Goal: Task Accomplishment & Management: Manage account settings

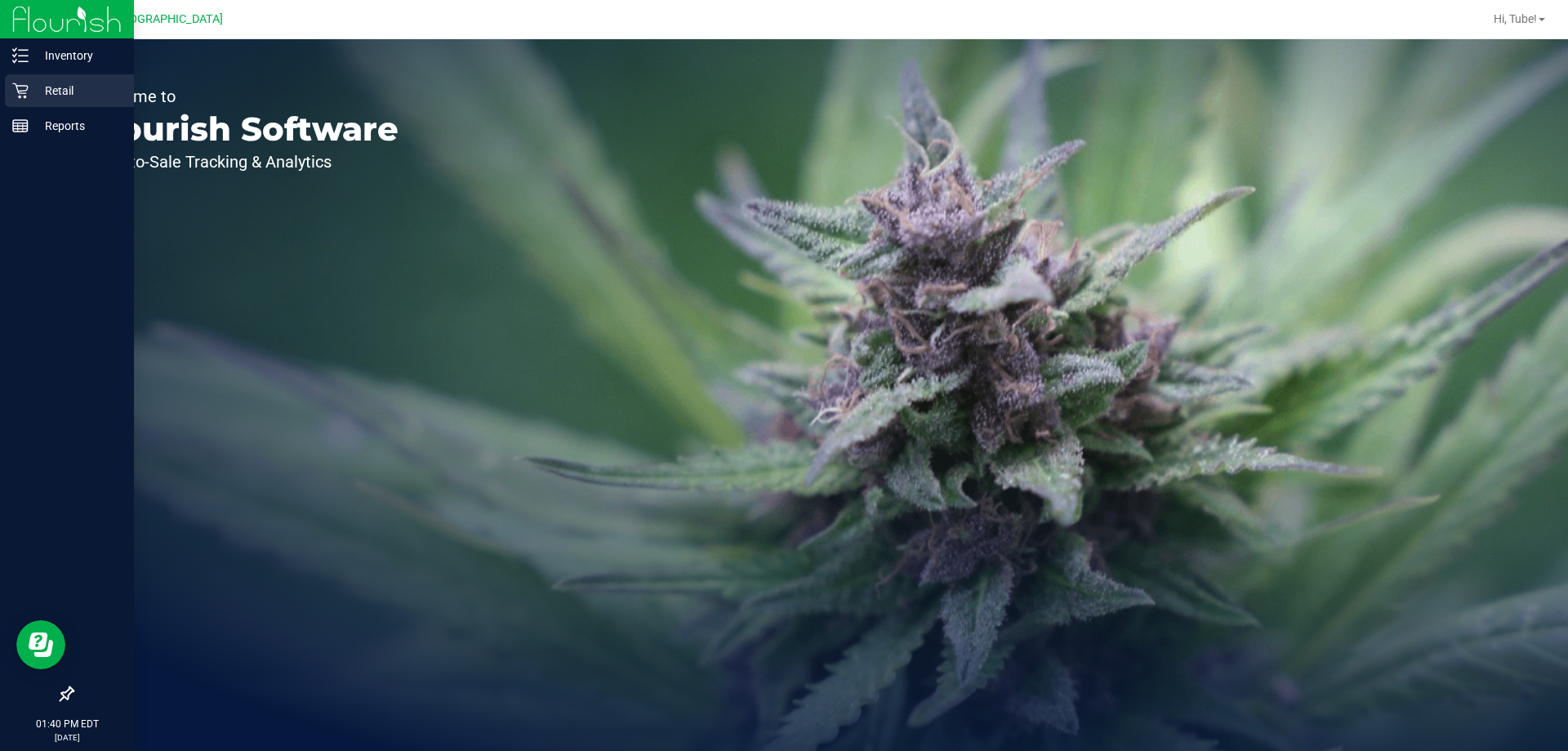
click at [14, 87] on icon at bounding box center [20, 91] width 16 height 16
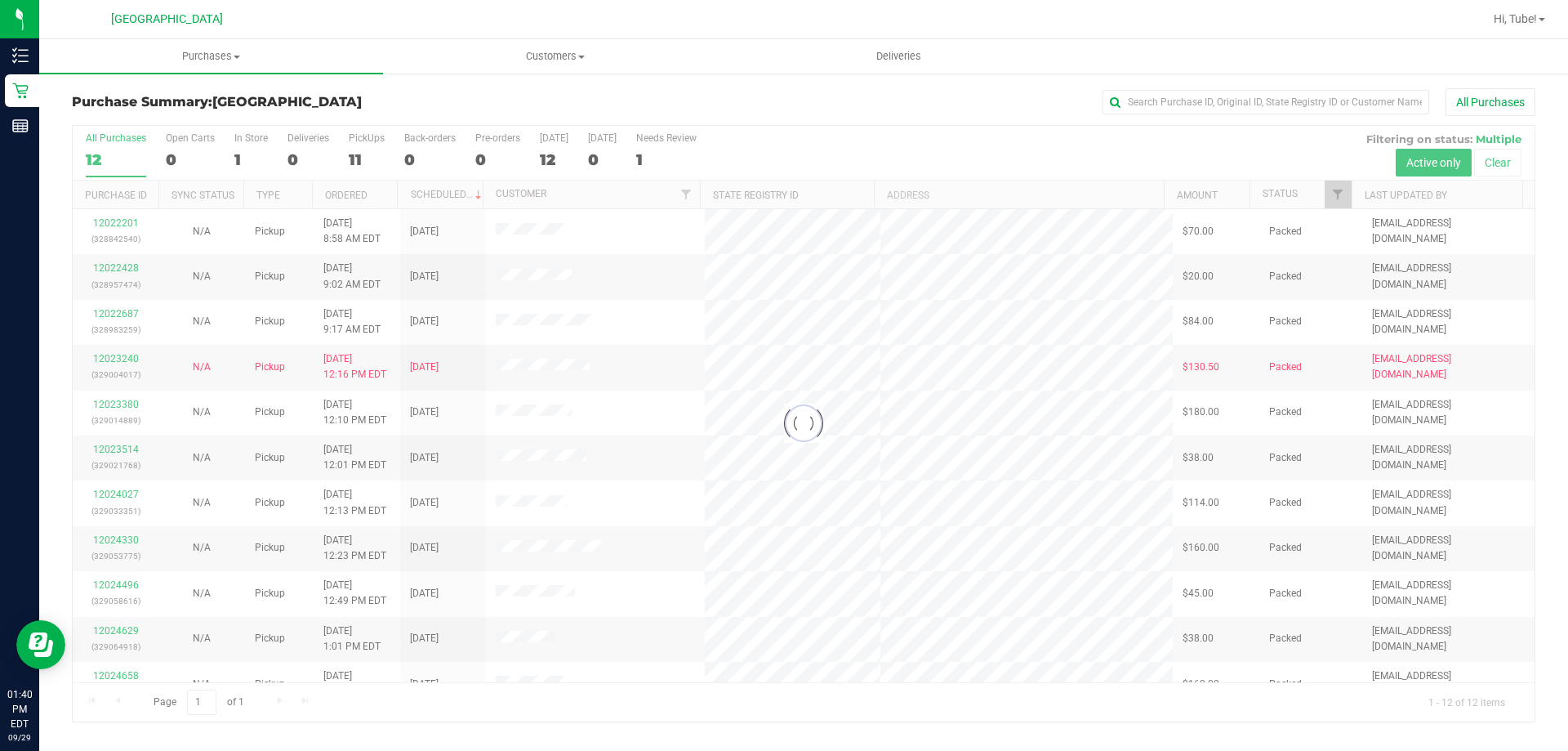
click at [241, 164] on div at bounding box center [803, 424] width 1462 height 596
click at [241, 151] on div at bounding box center [803, 424] width 1462 height 596
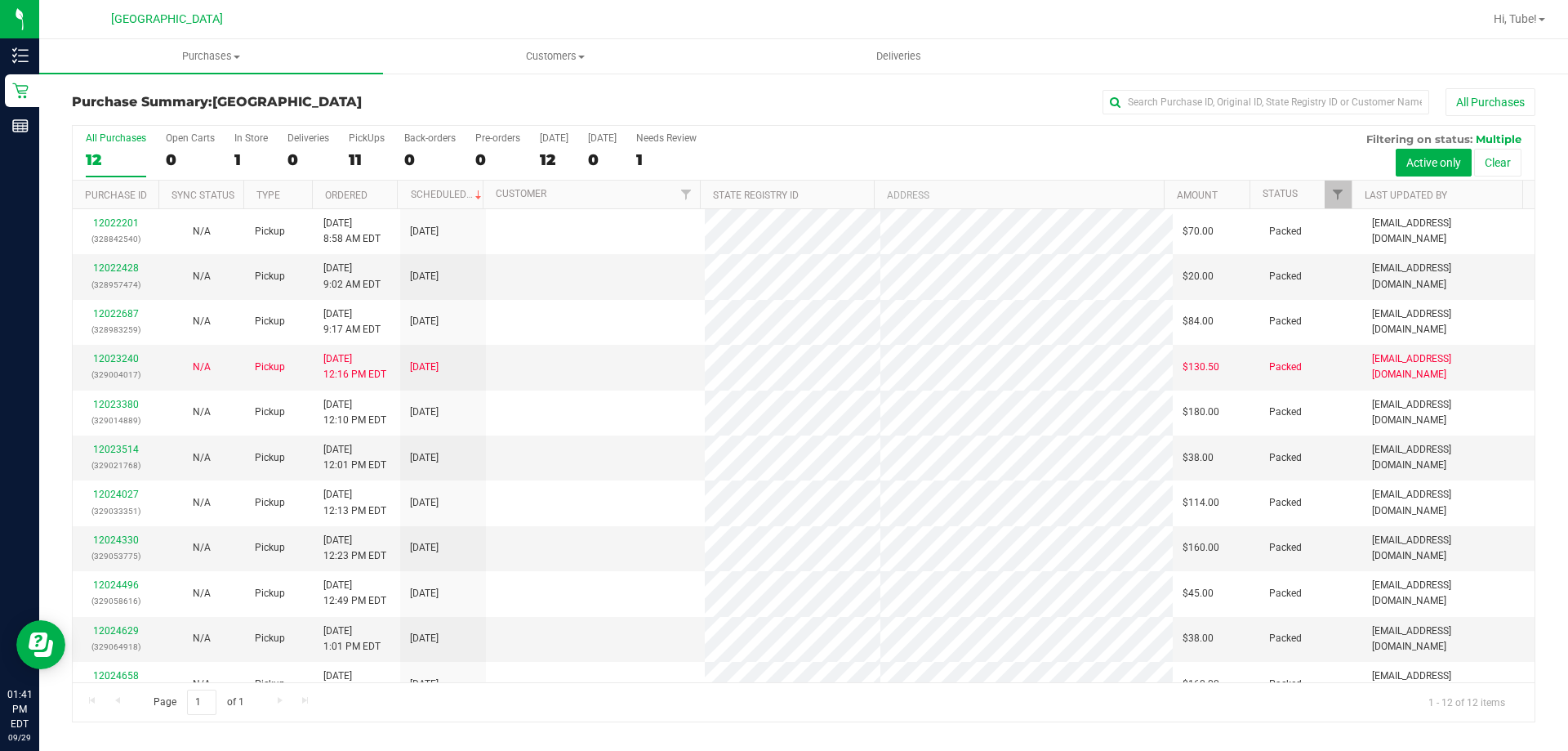
click at [241, 153] on div "1" at bounding box center [252, 159] width 34 height 19
click at [0, 0] on input "In Store 1" at bounding box center [0, 0] width 0 height 0
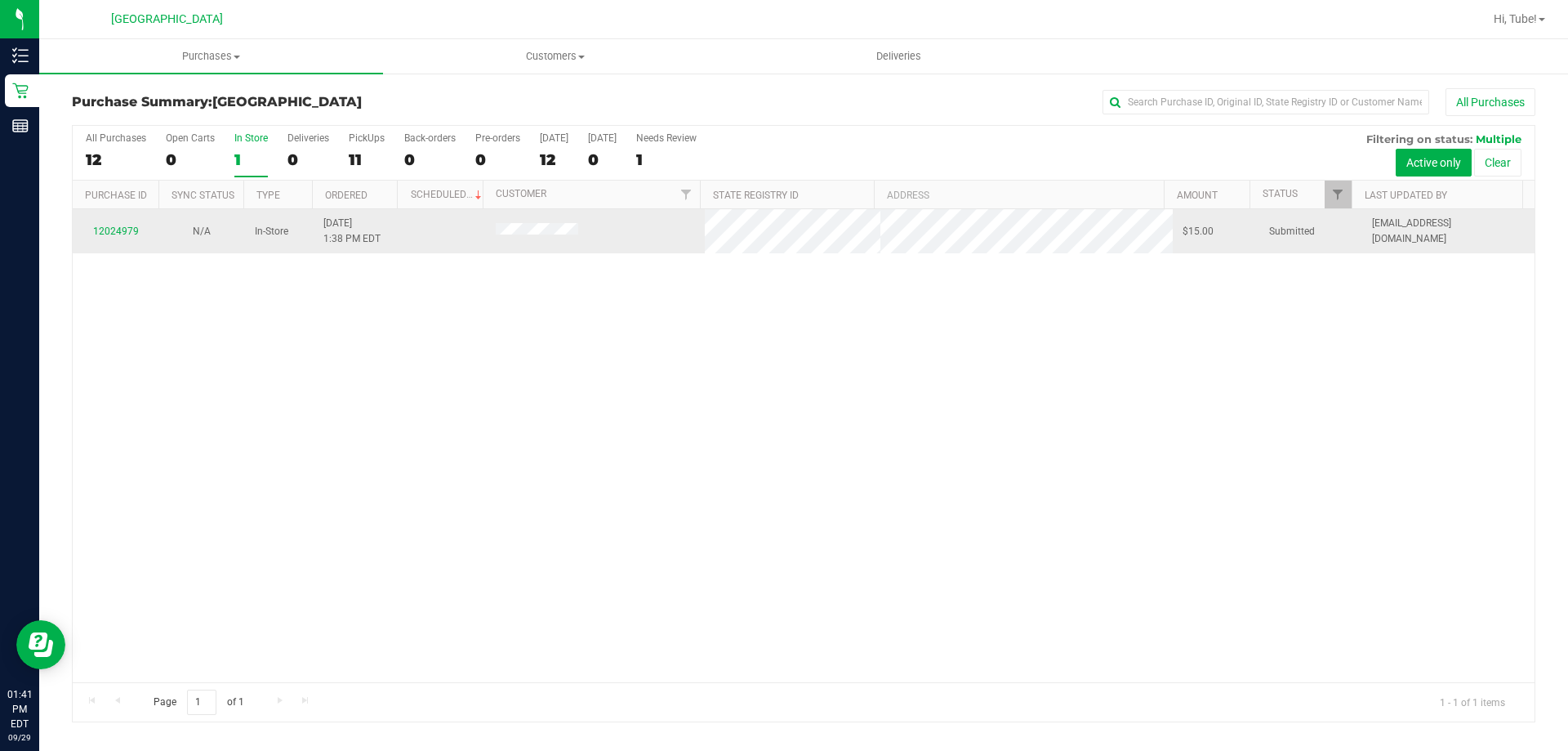
click at [136, 221] on td "12024979" at bounding box center [116, 231] width 86 height 44
click at [134, 228] on link "12024979" at bounding box center [116, 231] width 46 height 11
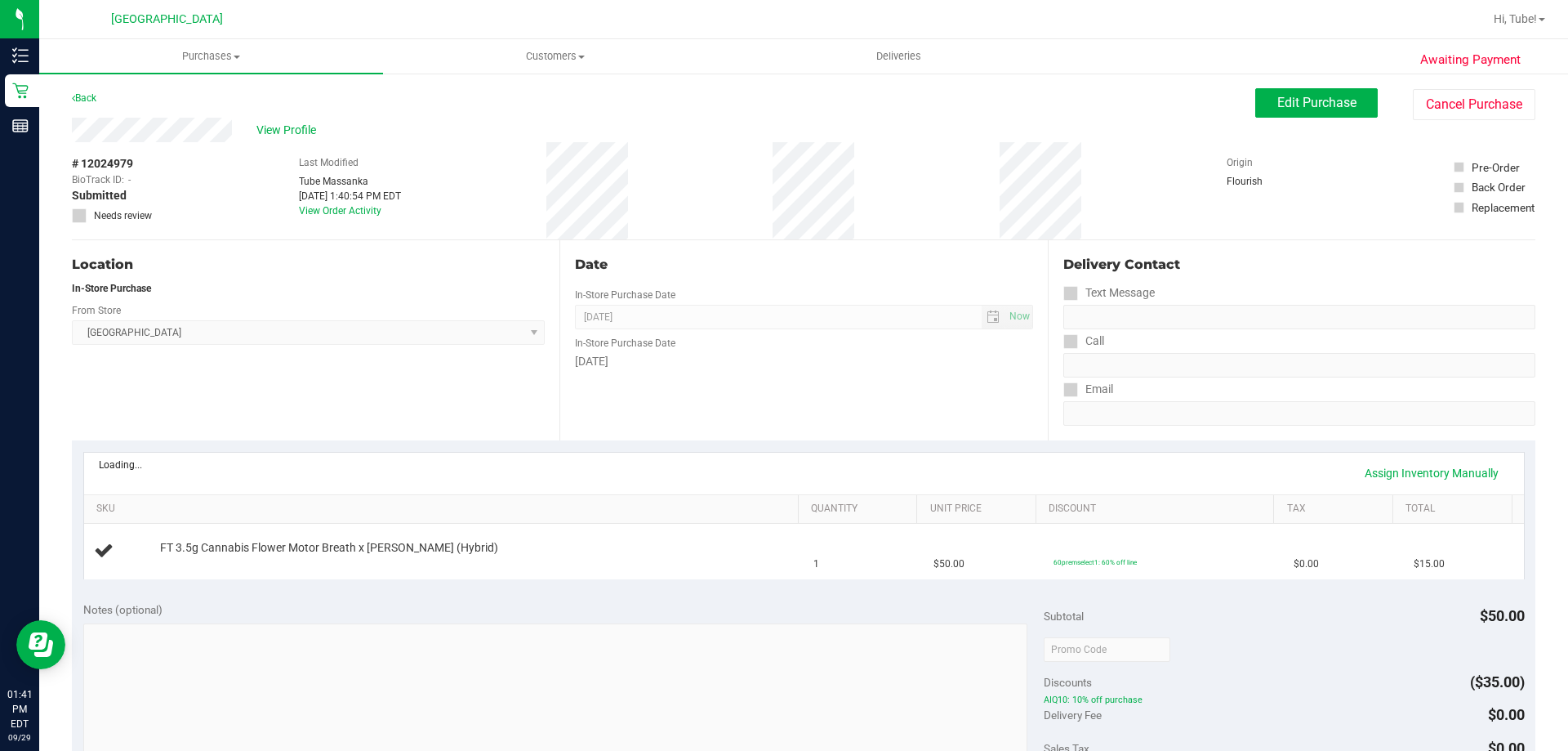
scroll to position [327, 0]
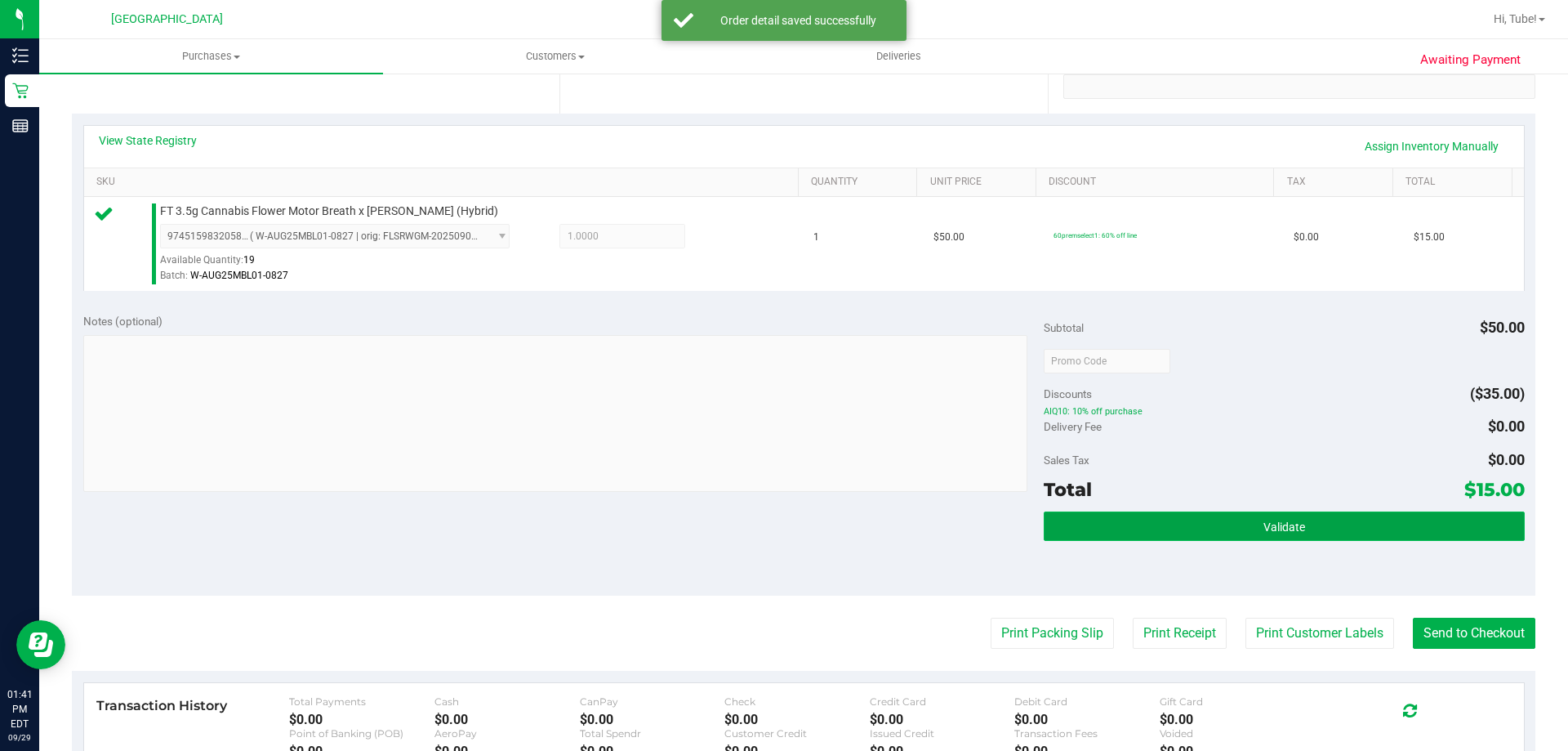
click at [1270, 526] on span "Validate" at bounding box center [1284, 527] width 42 height 13
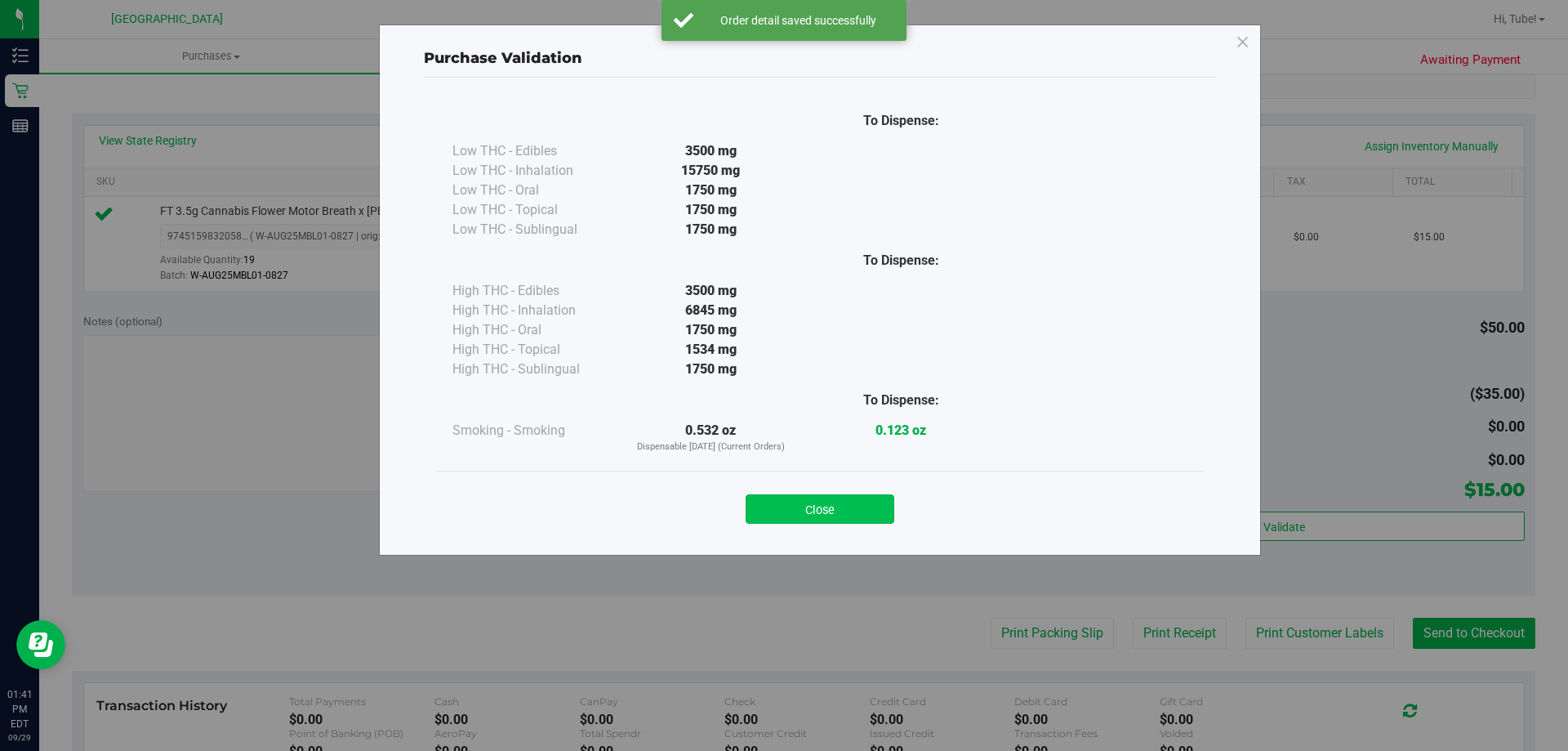
click at [840, 510] on button "Close" at bounding box center [819, 508] width 149 height 29
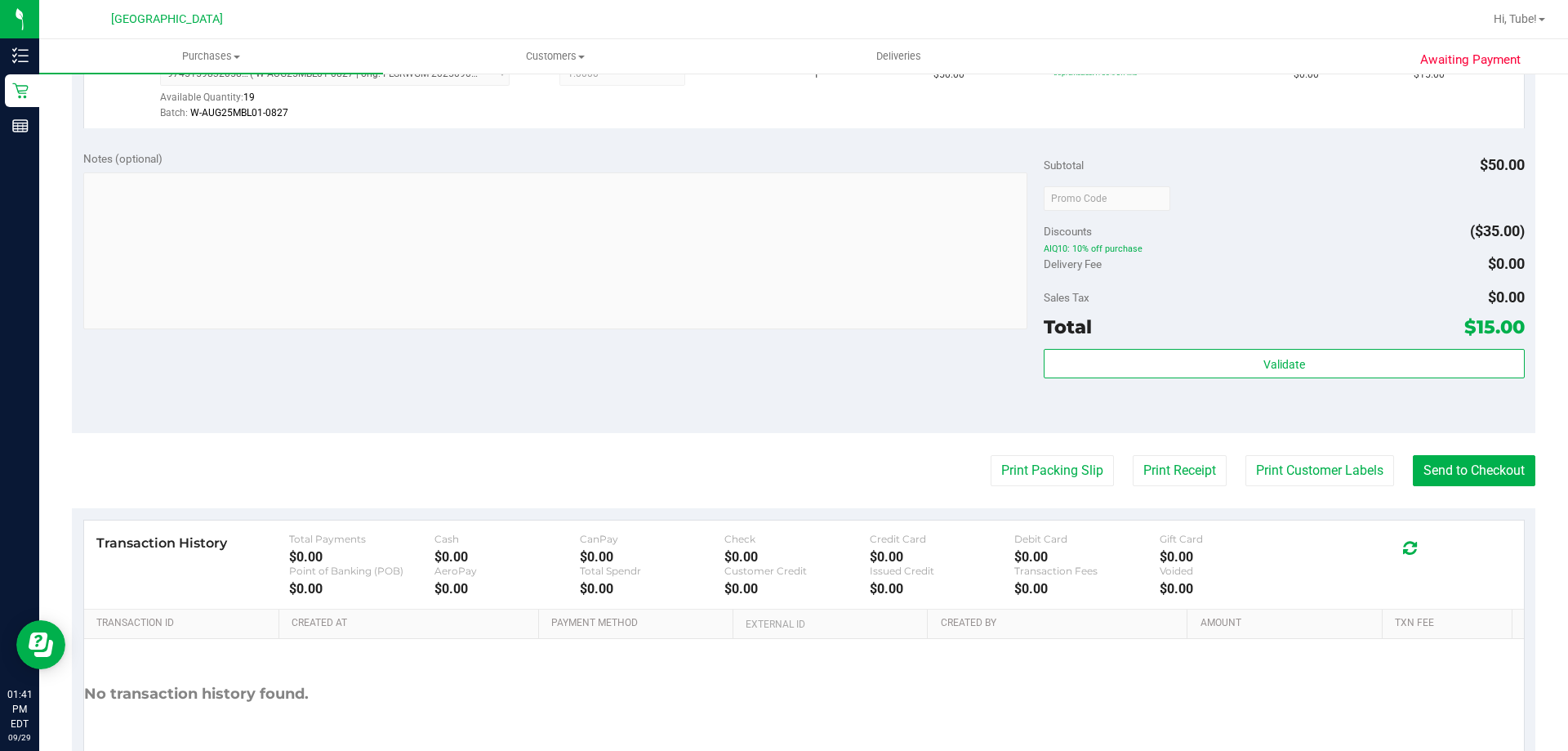
scroll to position [490, 0]
click at [1267, 465] on button "Print Customer Labels" at bounding box center [1319, 469] width 149 height 31
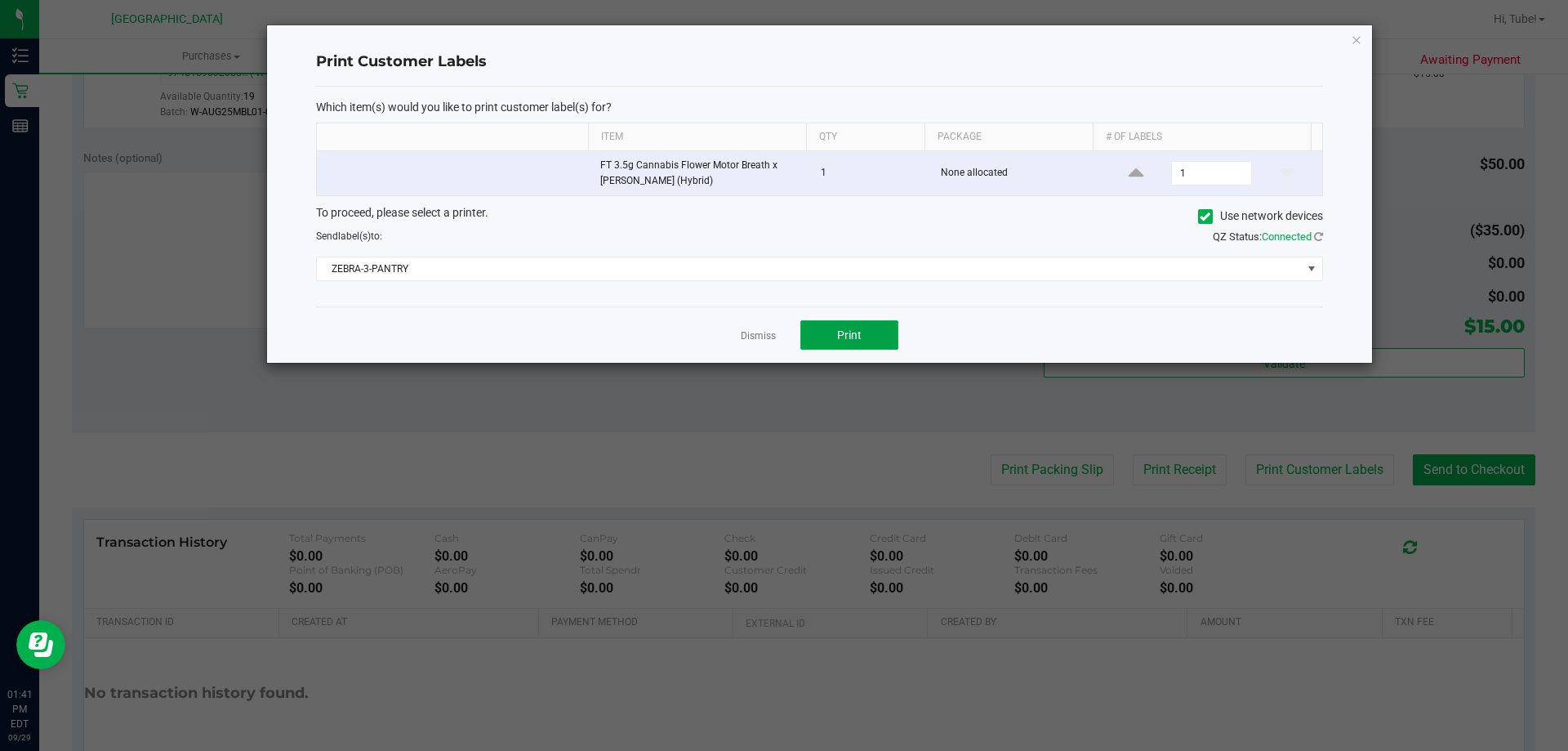
click at [860, 329] on span "Print" at bounding box center [849, 335] width 25 height 13
click at [1140, 253] on div "To proceed, please select a printer. Use network devices Send label(s) to: QZ S…" at bounding box center [819, 243] width 1007 height 78
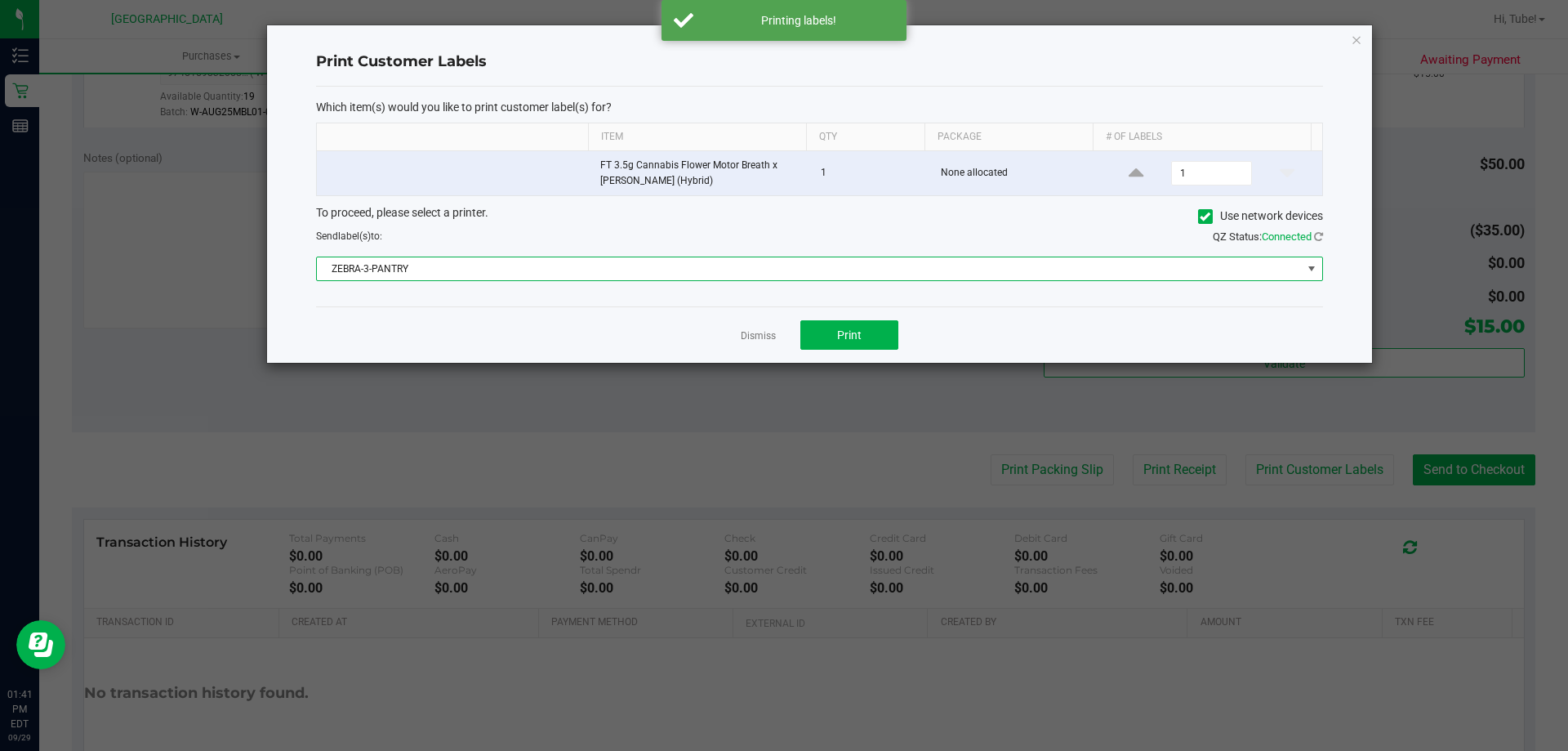
click at [1125, 280] on span "ZEBRA-3-PANTRY" at bounding box center [809, 268] width 985 height 23
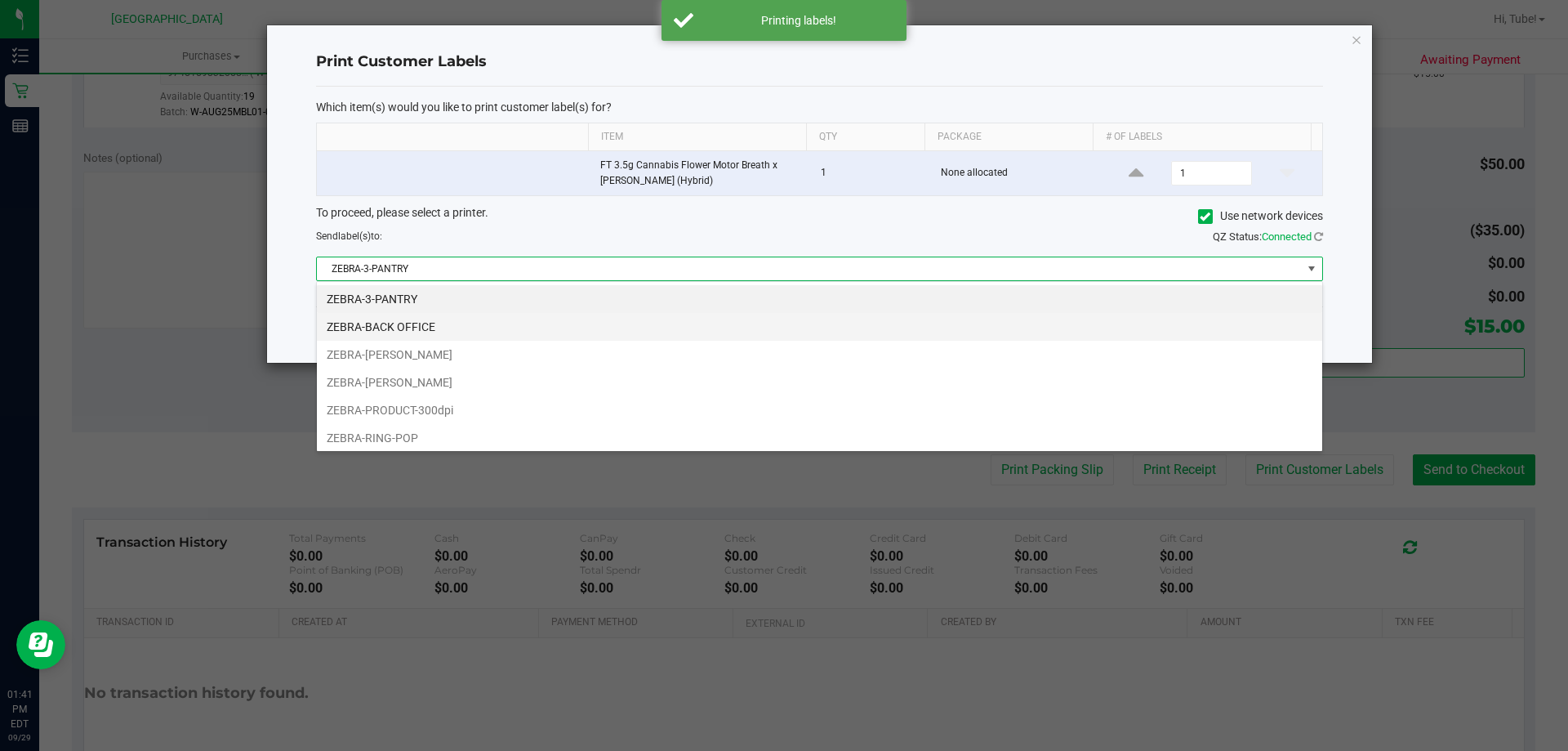
scroll to position [25, 1006]
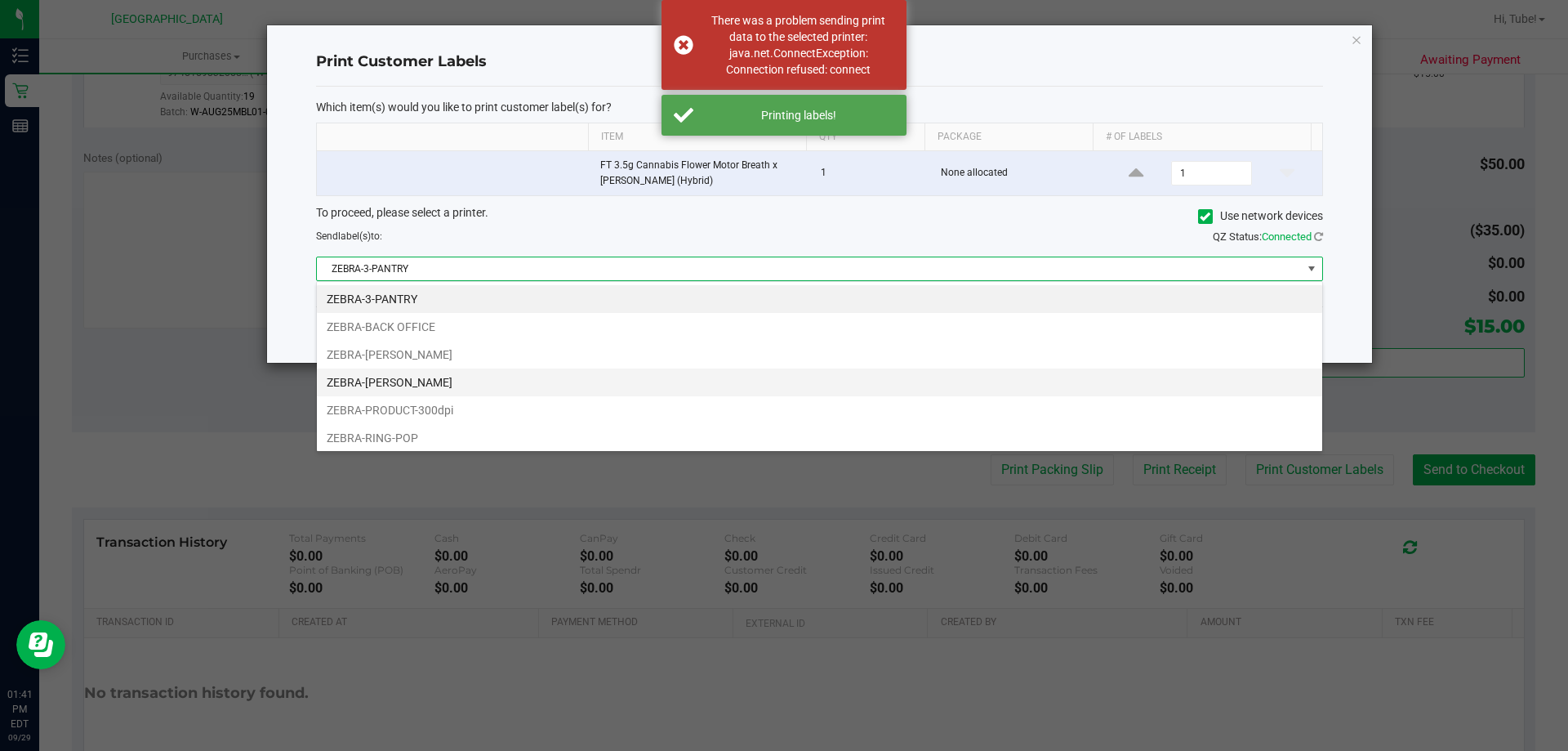
click at [530, 388] on li "ZEBRA-[PERSON_NAME]" at bounding box center [819, 383] width 1005 height 28
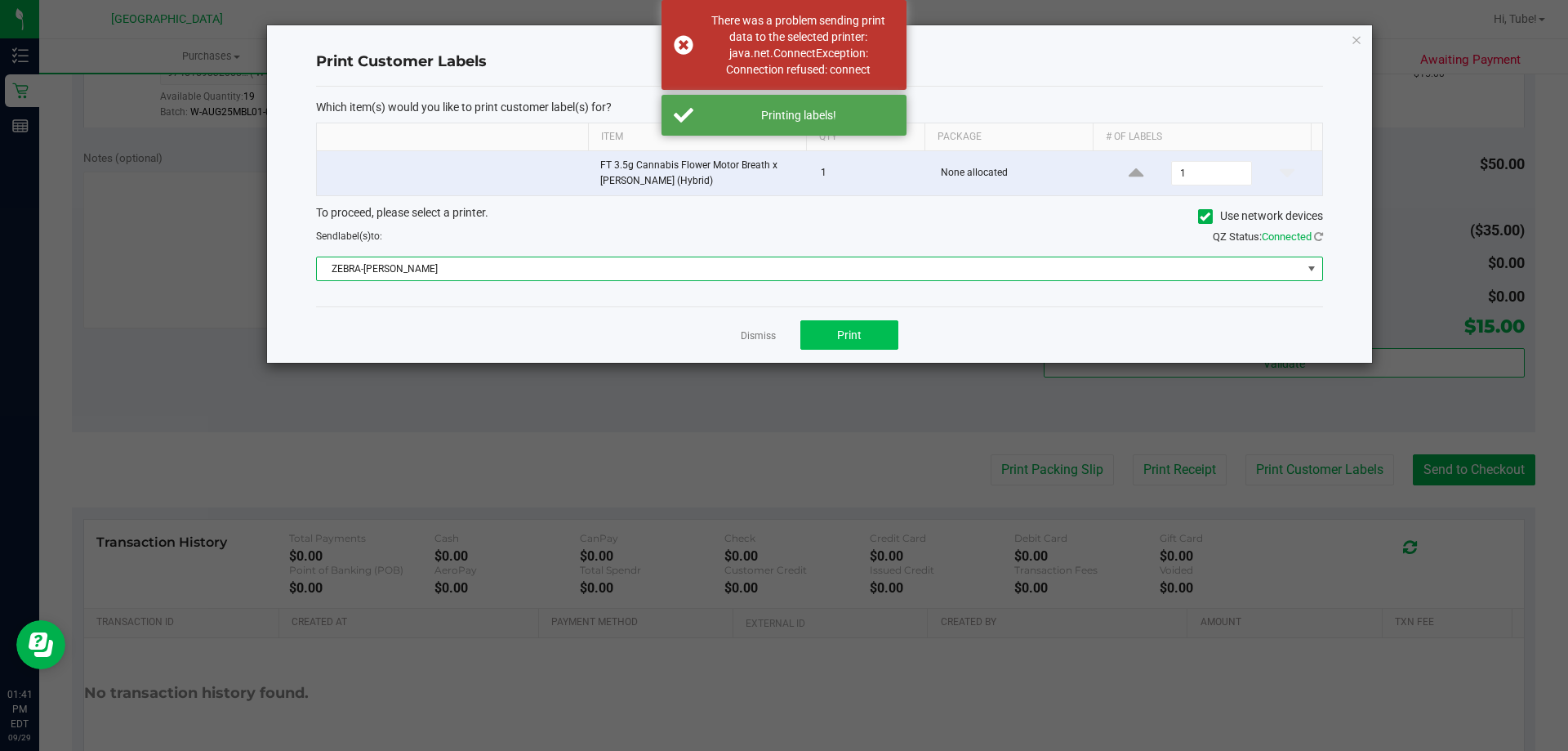
drag, startPoint x: 870, startPoint y: 314, endPoint x: 859, endPoint y: 322, distance: 13.6
click at [871, 313] on div "Dismiss Print" at bounding box center [819, 334] width 1007 height 56
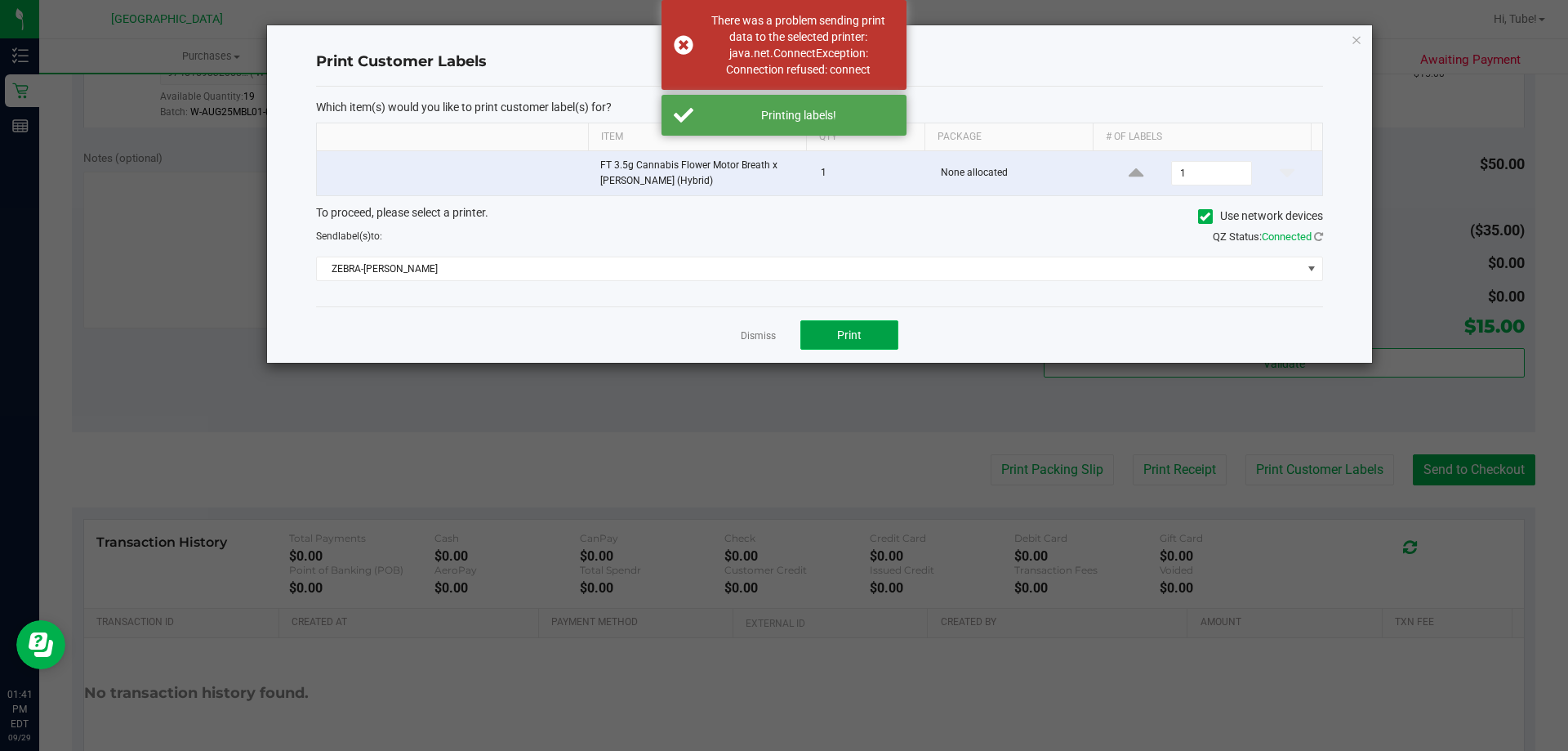
click at [851, 336] on span "Print" at bounding box center [849, 335] width 25 height 13
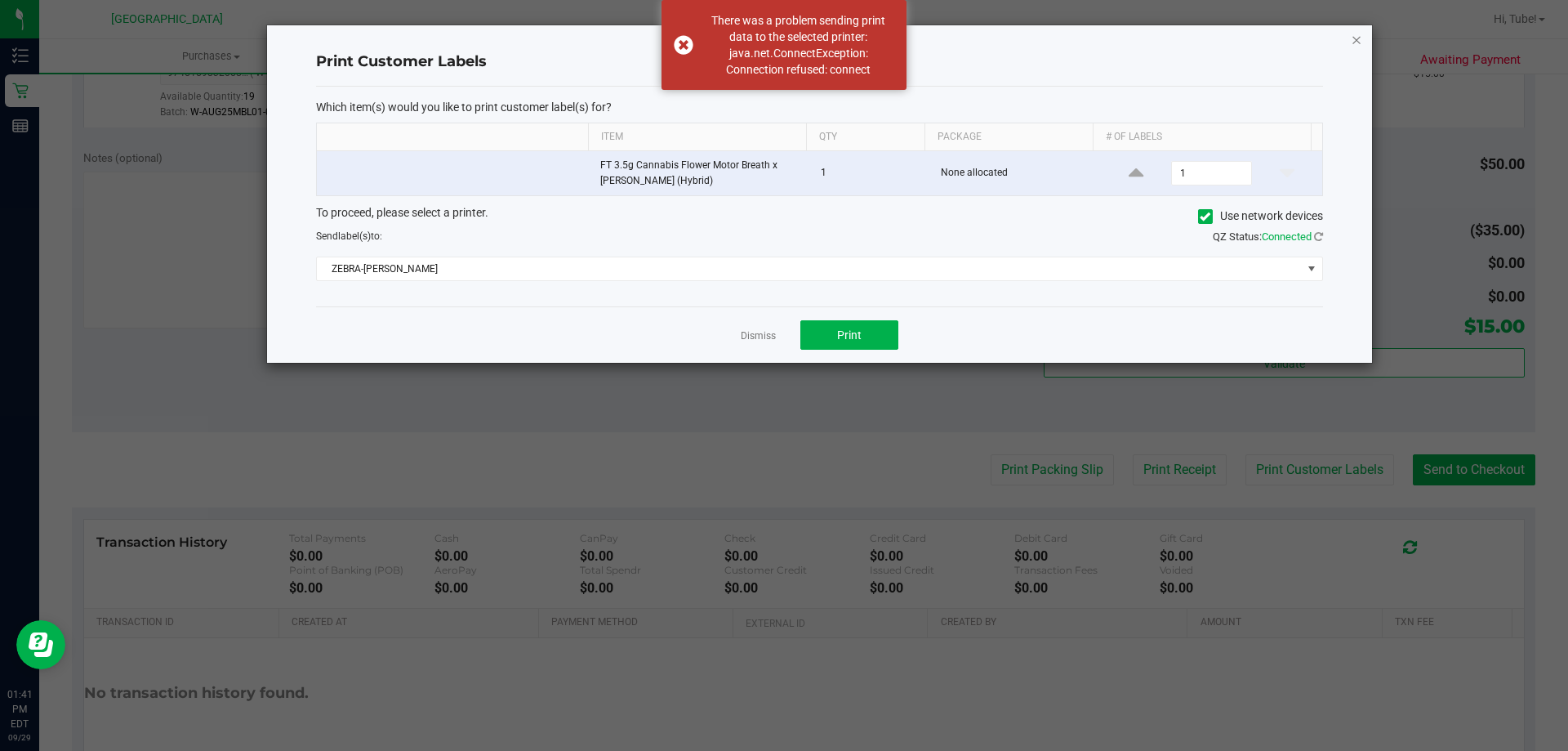
click at [1356, 39] on icon "button" at bounding box center [1356, 39] width 11 height 20
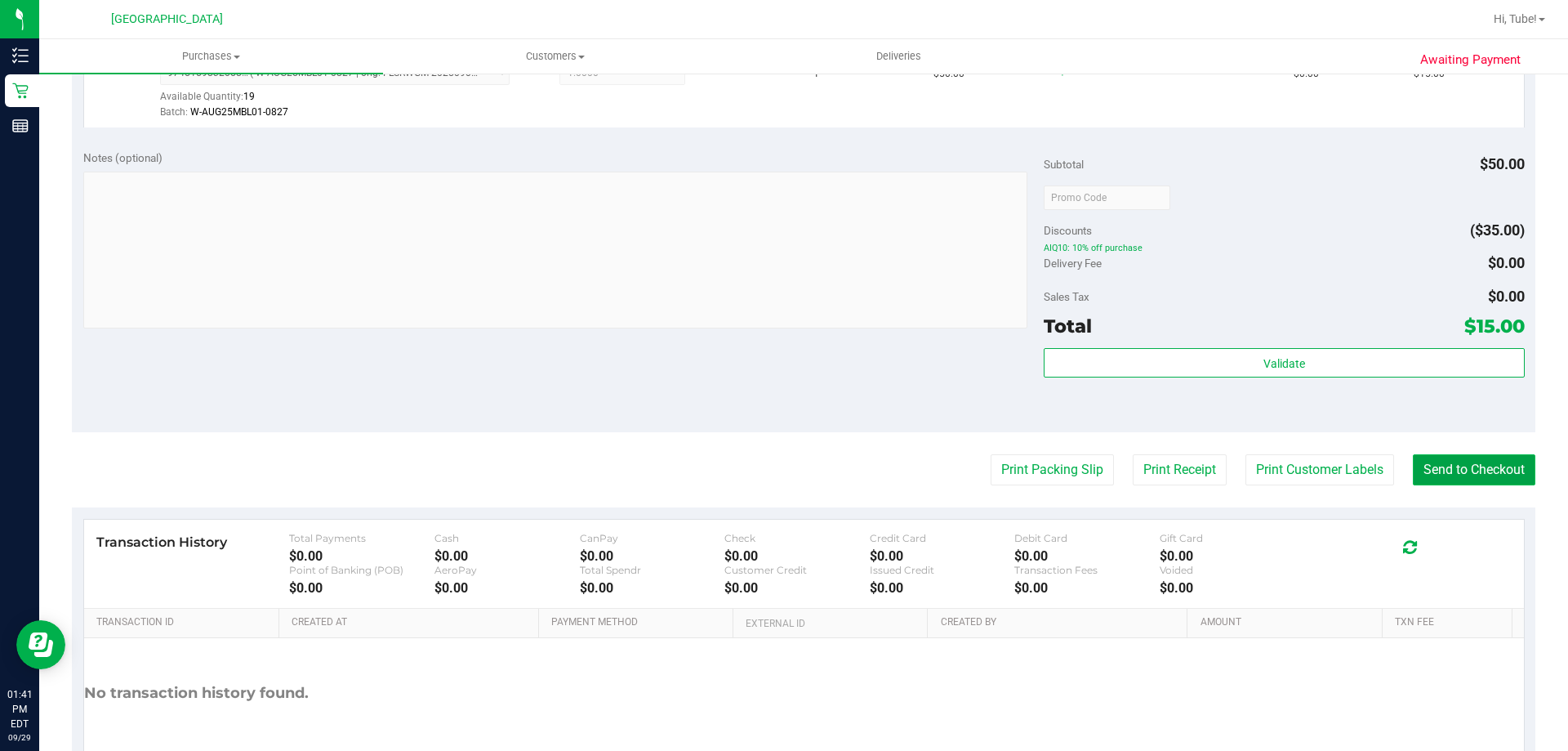
click at [1455, 480] on button "Send to Checkout" at bounding box center [1474, 469] width 123 height 31
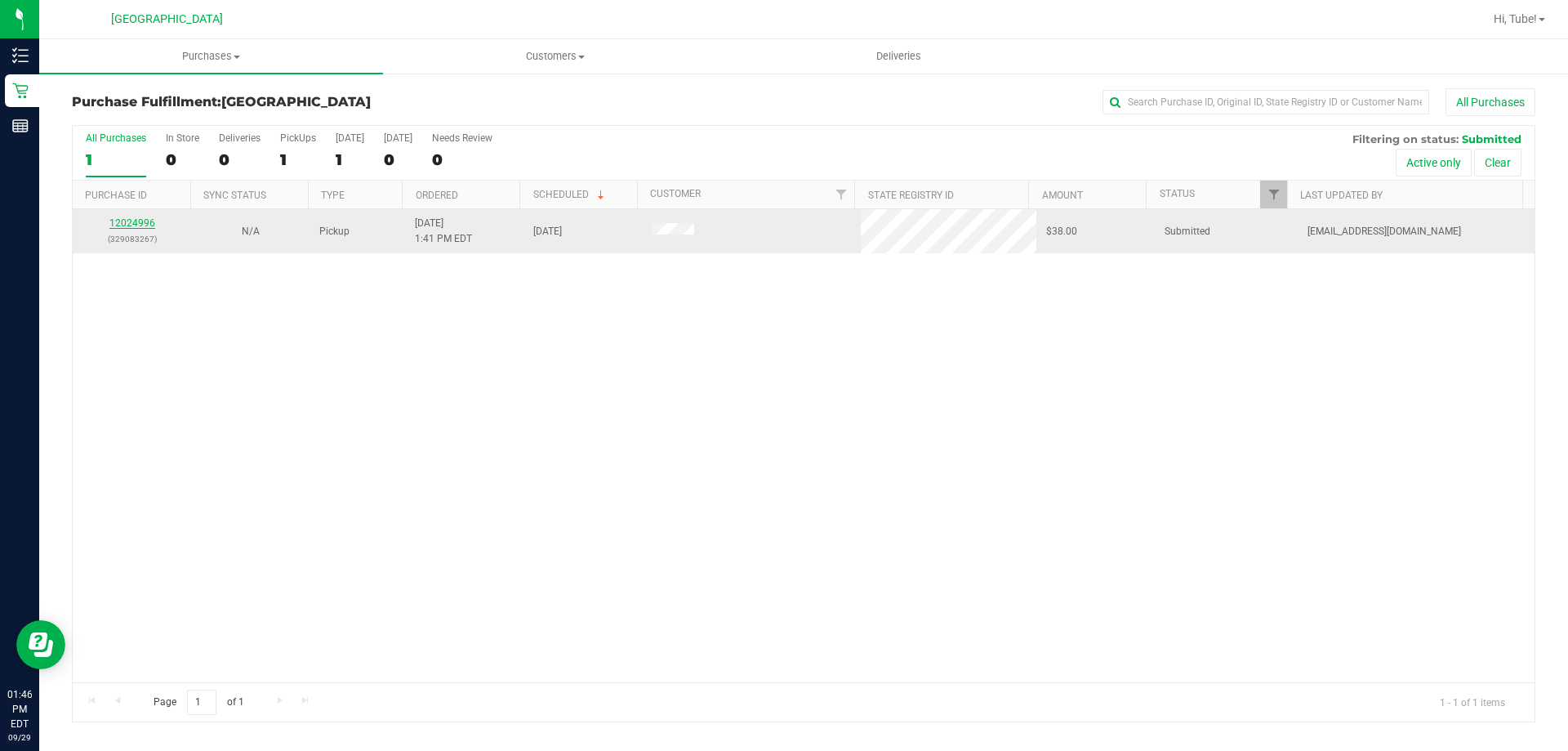
click at [149, 225] on link "12024996" at bounding box center [133, 222] width 46 height 11
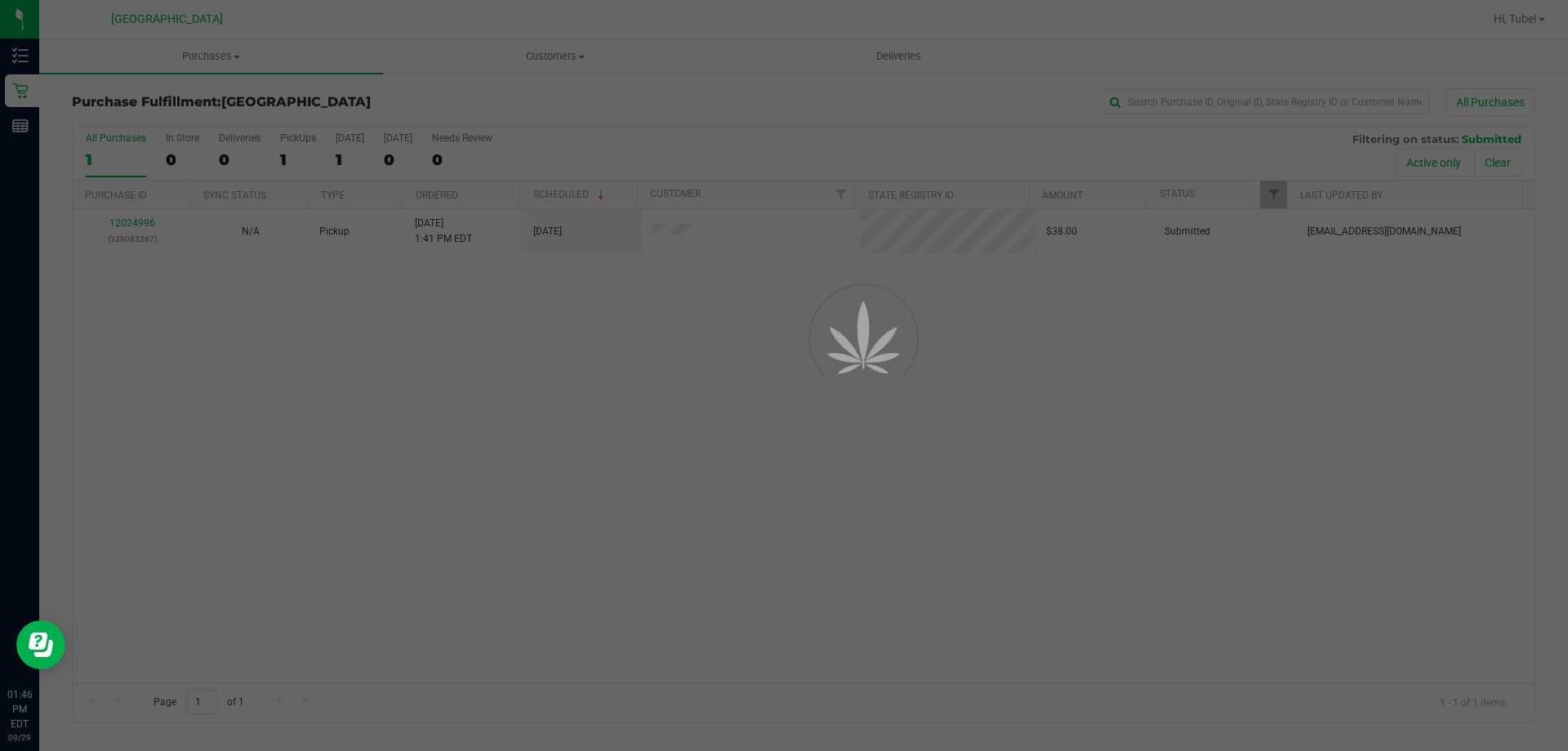
drag, startPoint x: 278, startPoint y: 634, endPoint x: 1567, endPoint y: 733, distance: 1292.8
click at [1567, 750] on html "Inventory Retail Reports 01:46 PM EDT 09/29/2025 09/29 Orange Park WC Hi, Tube!…" at bounding box center [784, 375] width 1568 height 751
click at [694, 403] on div at bounding box center [784, 375] width 1568 height 751
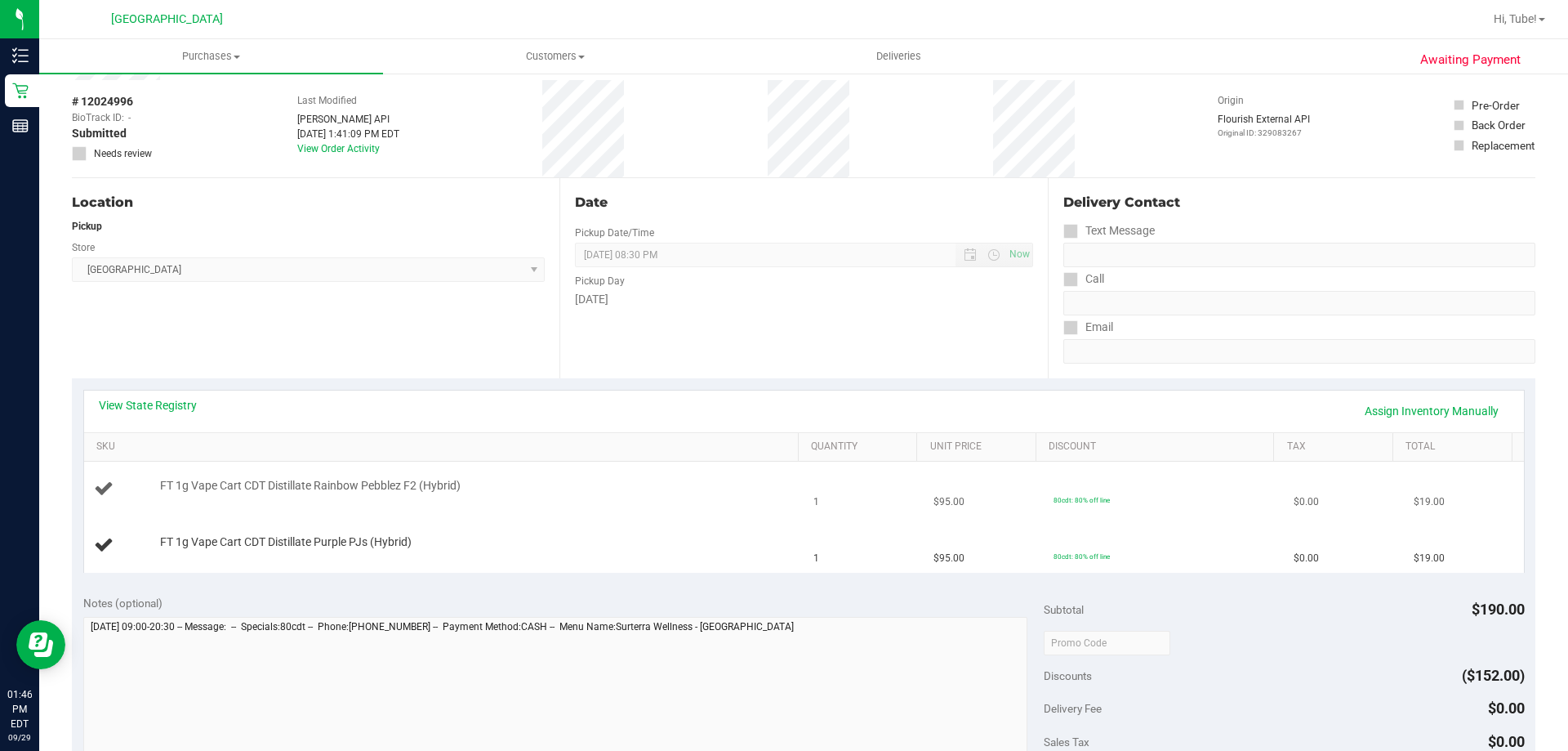
scroll to position [163, 0]
